Goal: Transaction & Acquisition: Download file/media

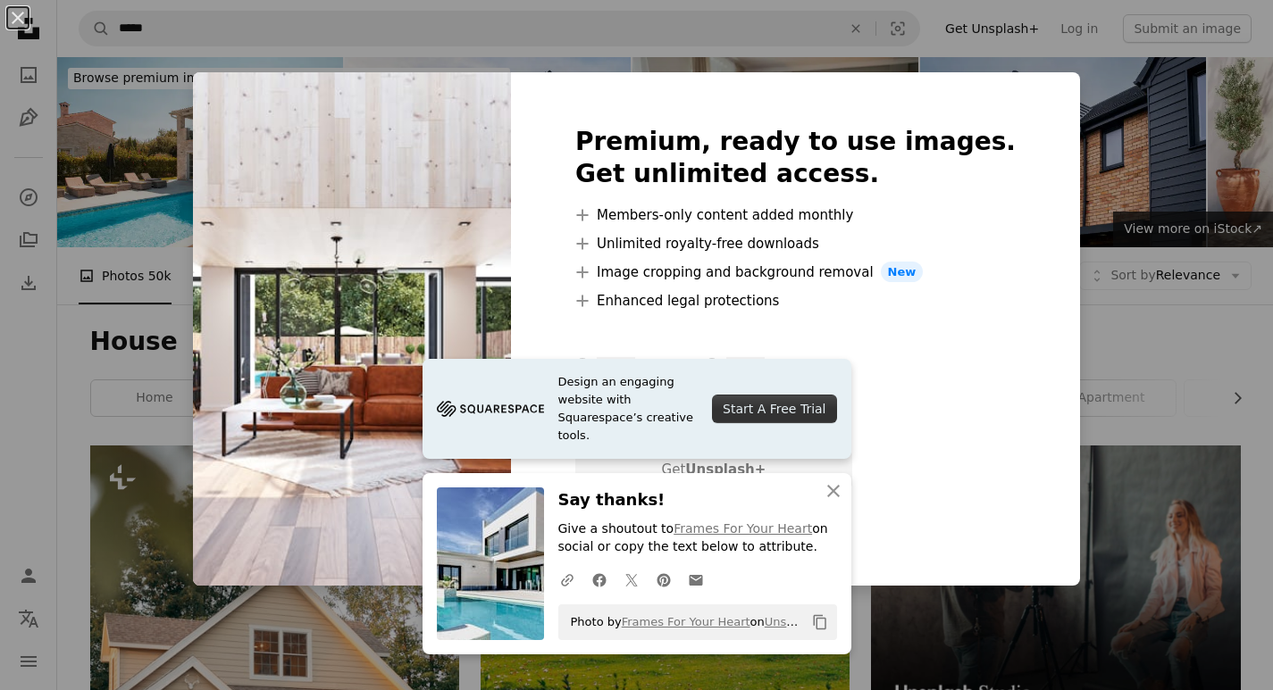
scroll to position [2054, 0]
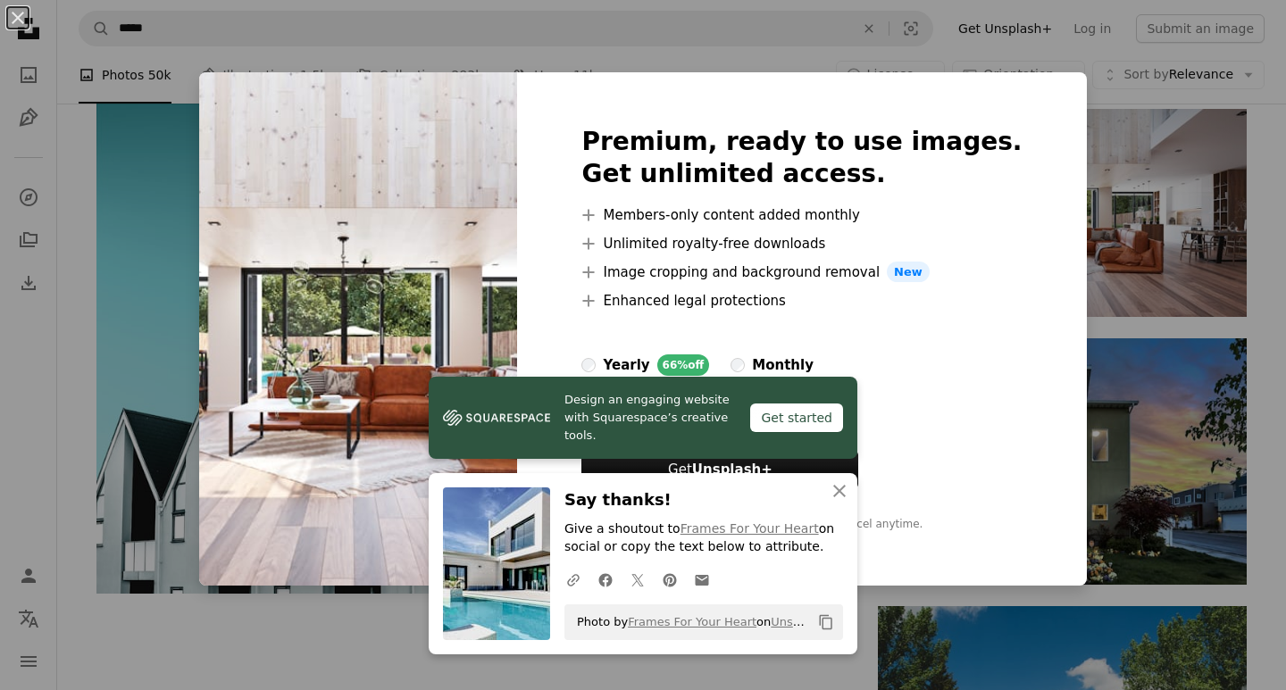
click at [985, 77] on div "Premium, ready to use images. Get unlimited access. A plus sign Members-only co…" at bounding box center [801, 329] width 569 height 515
click at [1069, 100] on div "An X shape Design an engaging website with Squarespace’s creative tools. Get st…" at bounding box center [643, 345] width 1286 height 690
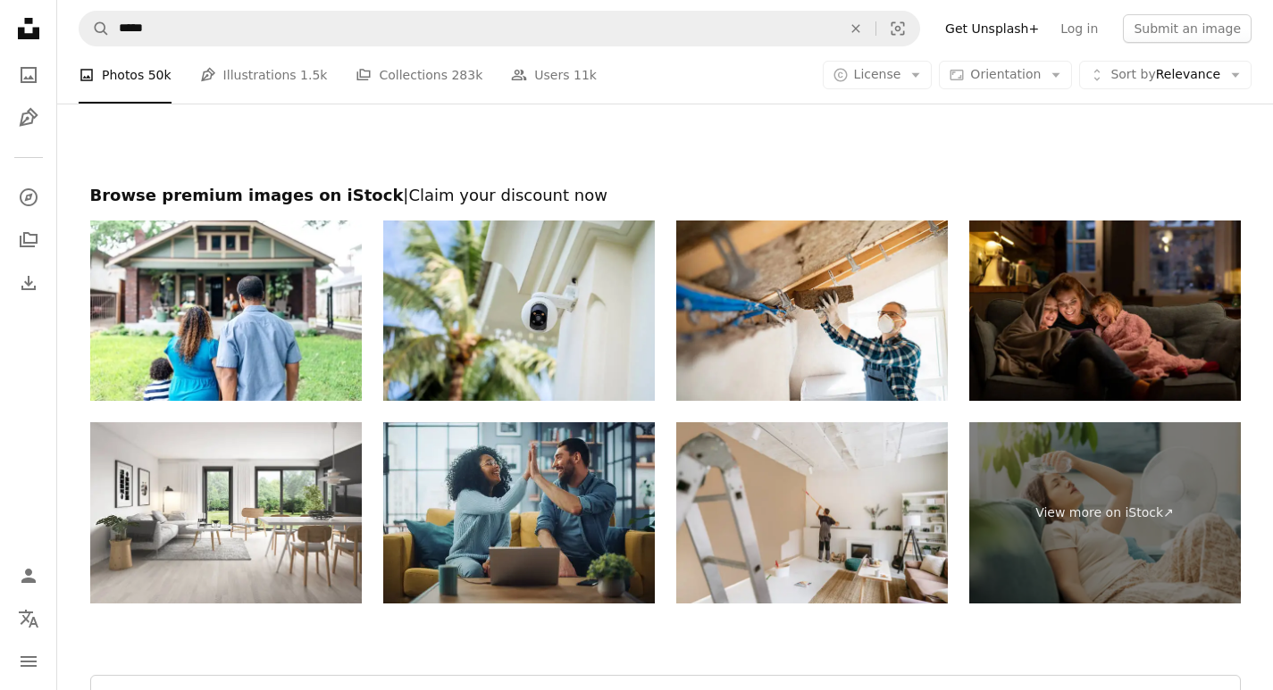
scroll to position [3394, 0]
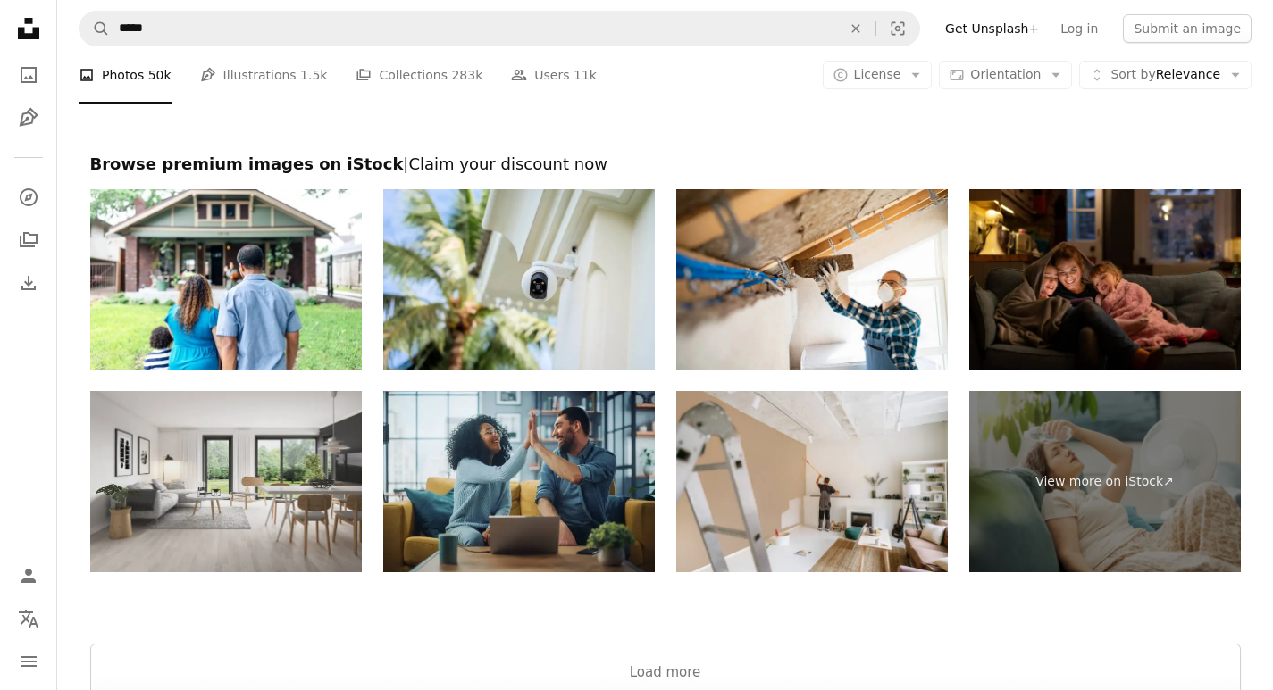
click at [322, 497] on img at bounding box center [226, 481] width 272 height 181
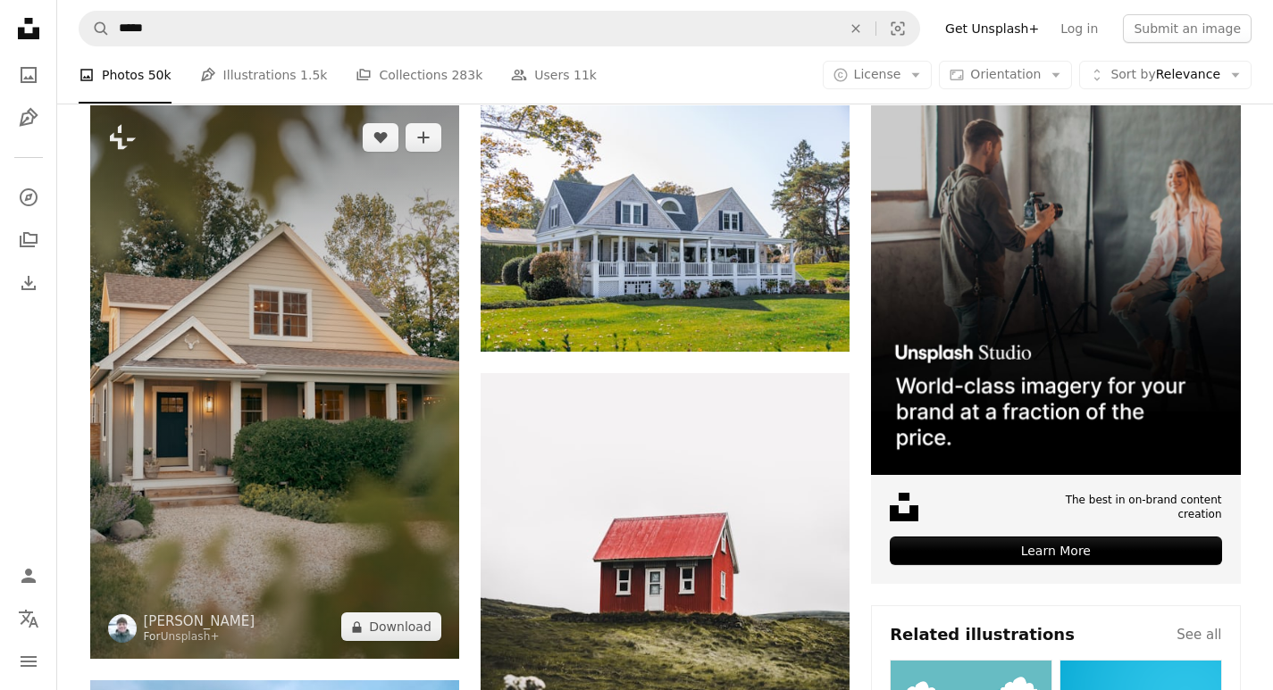
scroll to position [752, 0]
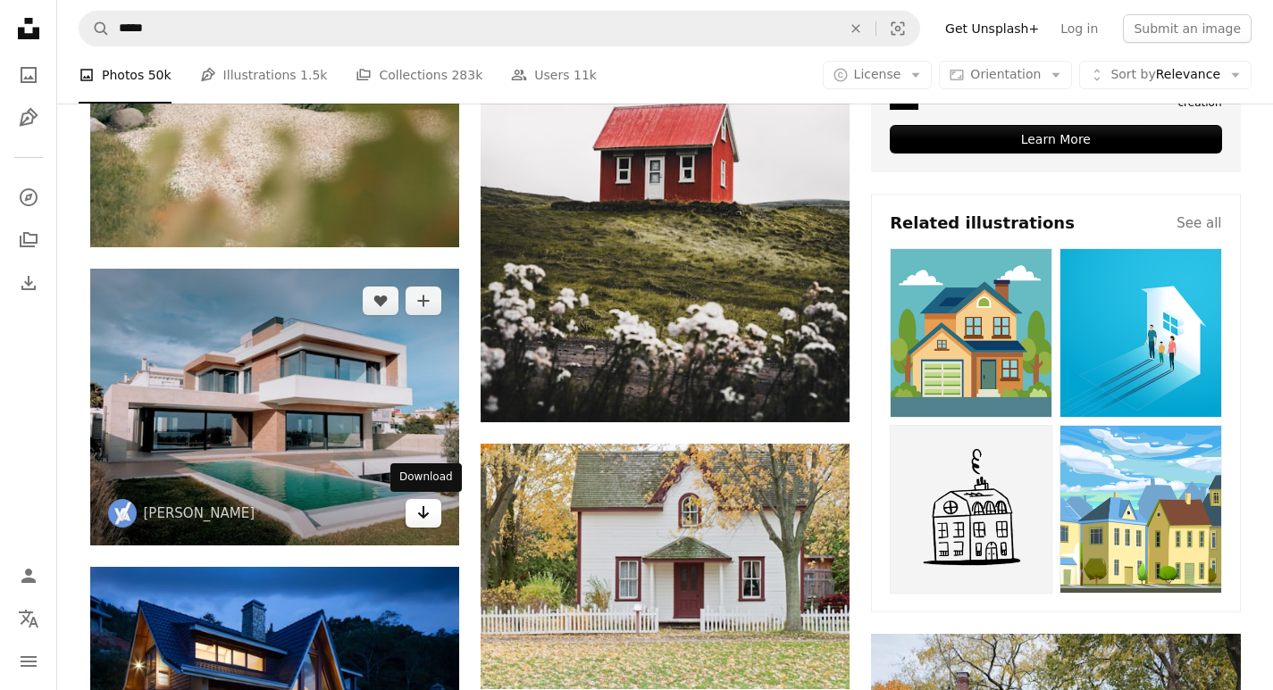
click at [419, 523] on icon "Arrow pointing down" at bounding box center [423, 512] width 14 height 21
